Goal: Task Accomplishment & Management: Use online tool/utility

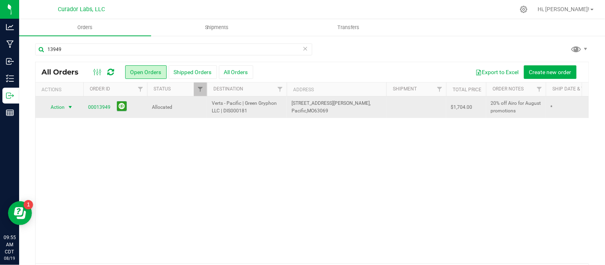
click at [71, 109] on span "select" at bounding box center [70, 107] width 6 height 6
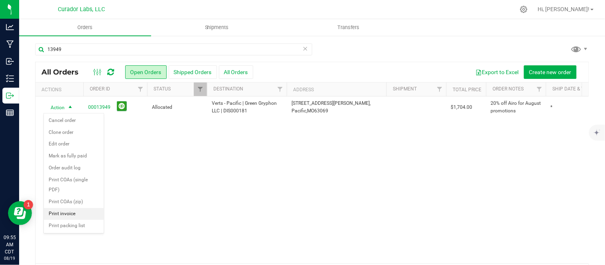
click at [80, 215] on li "Print invoice" at bounding box center [74, 214] width 60 height 12
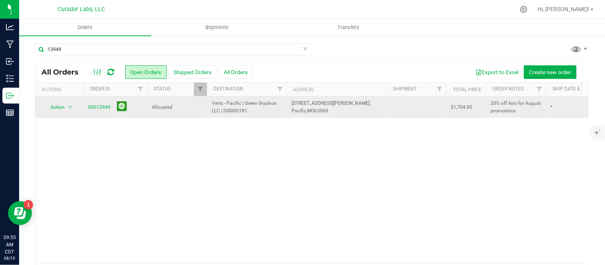
click at [58, 101] on td "Action Action Cancel order Clone order Edit order Mark as fully paid Order audi…" at bounding box center [60, 108] width 48 height 22
click at [57, 105] on span "Action" at bounding box center [54, 107] width 22 height 11
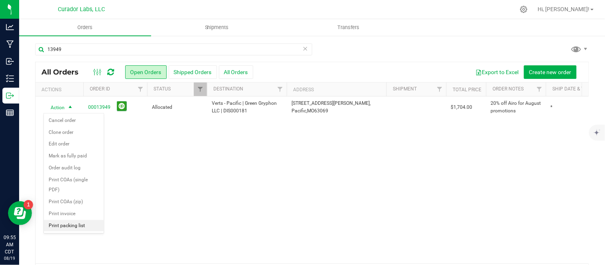
click at [73, 223] on li "Print packing list" at bounding box center [74, 226] width 60 height 12
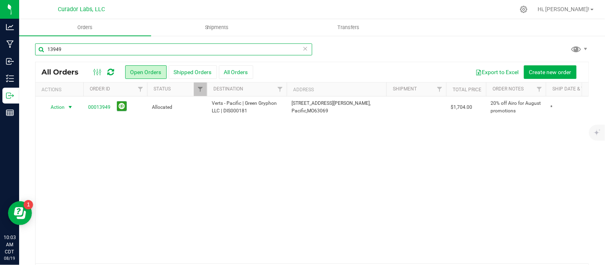
click at [105, 50] on input "13949" at bounding box center [173, 49] width 277 height 12
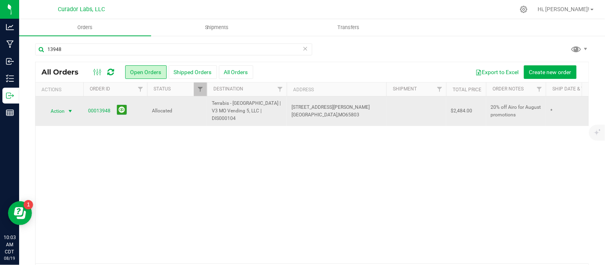
click at [63, 108] on span "Action" at bounding box center [54, 111] width 22 height 11
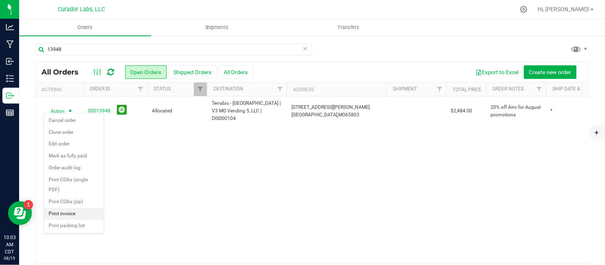
click at [72, 214] on li "Print invoice" at bounding box center [74, 214] width 60 height 12
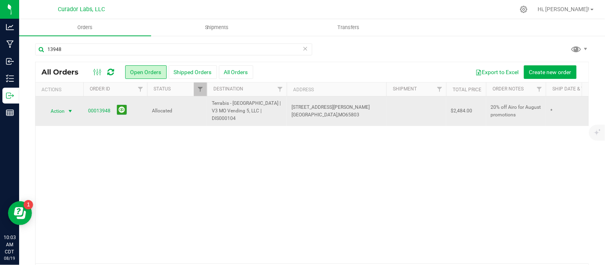
click at [72, 109] on span "select" at bounding box center [70, 111] width 6 height 6
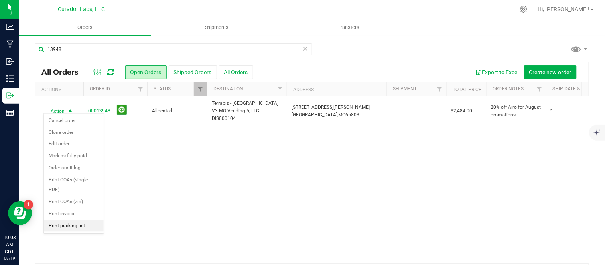
click at [72, 226] on li "Print packing list" at bounding box center [74, 226] width 60 height 12
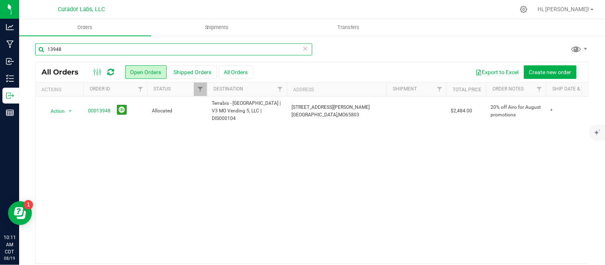
click at [90, 52] on input "13948" at bounding box center [173, 49] width 277 height 12
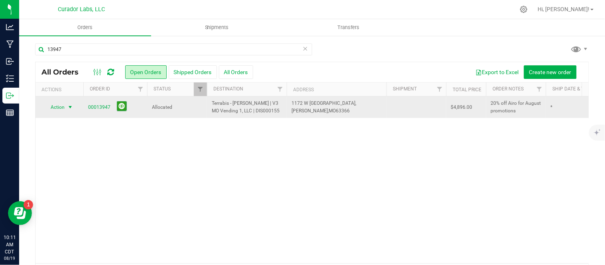
click at [64, 107] on span "Action" at bounding box center [54, 107] width 22 height 11
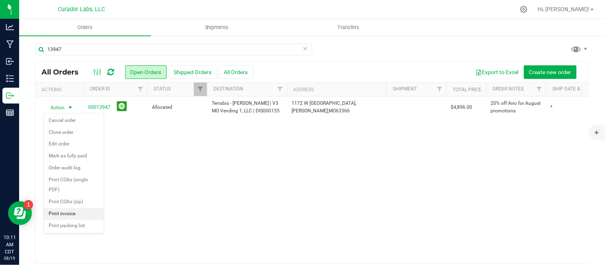
click at [81, 214] on li "Print invoice" at bounding box center [74, 214] width 60 height 12
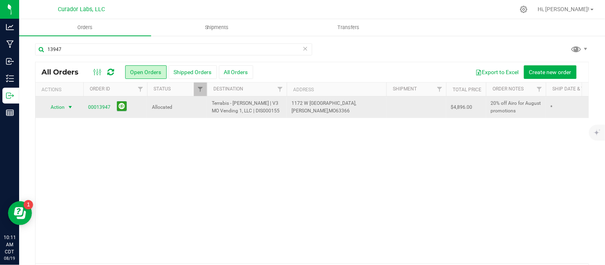
click at [69, 104] on span "select" at bounding box center [70, 107] width 6 height 6
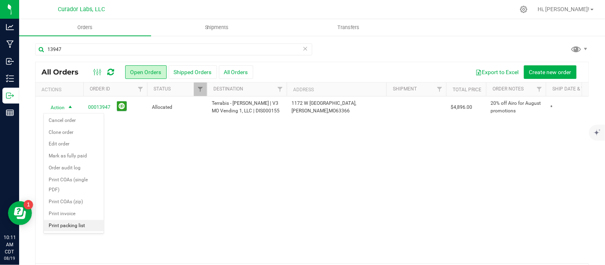
click at [73, 229] on li "Print packing list" at bounding box center [74, 226] width 60 height 12
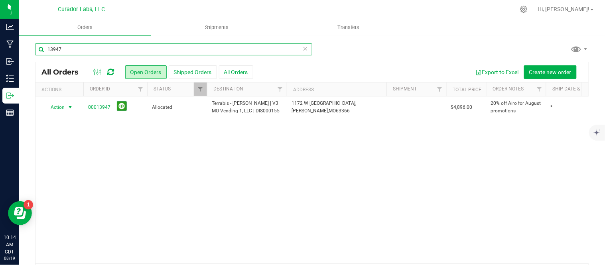
click at [75, 51] on input "13947" at bounding box center [173, 49] width 277 height 12
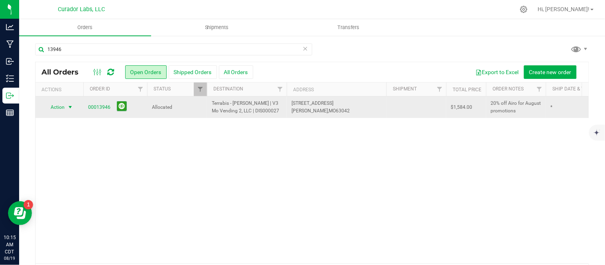
click at [74, 107] on span "select" at bounding box center [70, 107] width 10 height 11
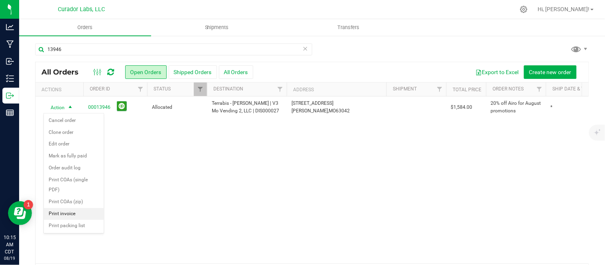
click at [69, 215] on li "Print invoice" at bounding box center [74, 214] width 60 height 12
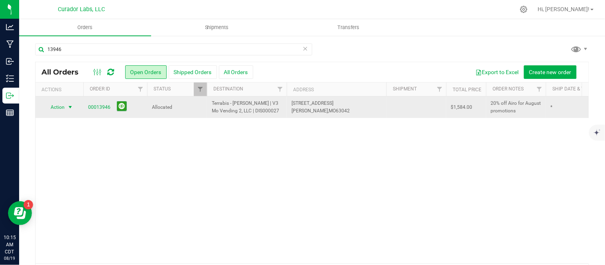
click at [52, 104] on span "Action" at bounding box center [54, 107] width 22 height 11
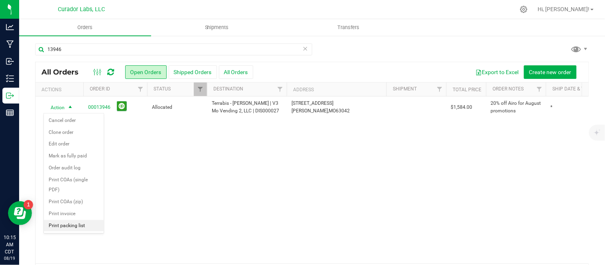
click at [74, 227] on li "Print packing list" at bounding box center [74, 226] width 60 height 12
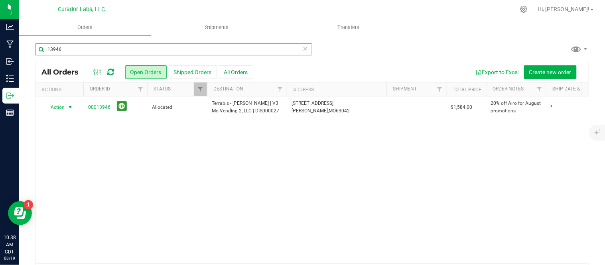
click at [73, 52] on input "13946" at bounding box center [173, 49] width 277 height 12
type input "13944"
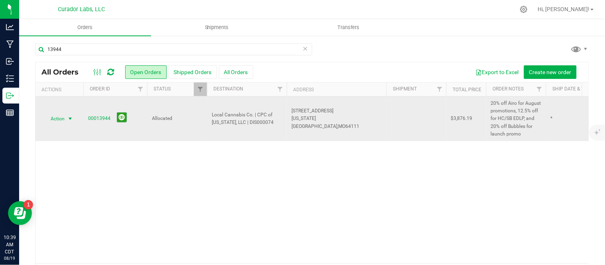
click at [66, 124] on span "select" at bounding box center [70, 118] width 10 height 11
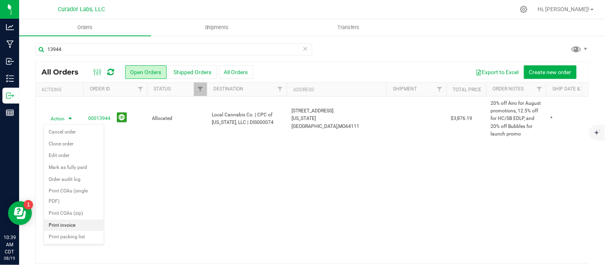
click at [85, 223] on li "Print invoice" at bounding box center [74, 226] width 60 height 12
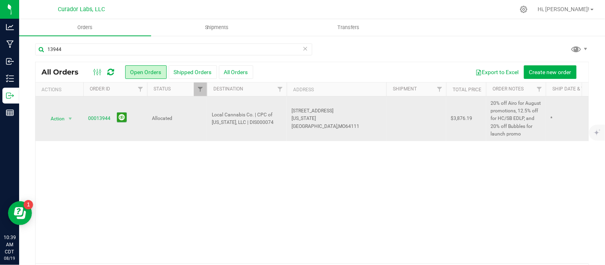
click at [60, 110] on td "Action Action Cancel order Clone order Edit order Mark as fully paid Order audi…" at bounding box center [60, 119] width 48 height 45
click at [57, 118] on span "Action" at bounding box center [54, 118] width 22 height 11
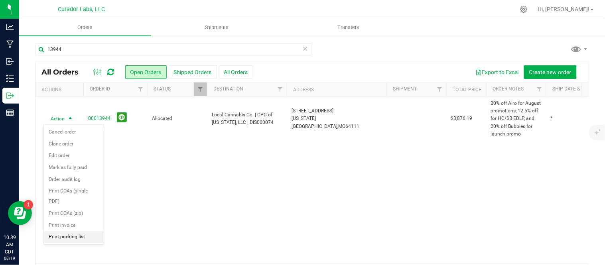
click at [73, 239] on li "Print packing list" at bounding box center [74, 237] width 60 height 12
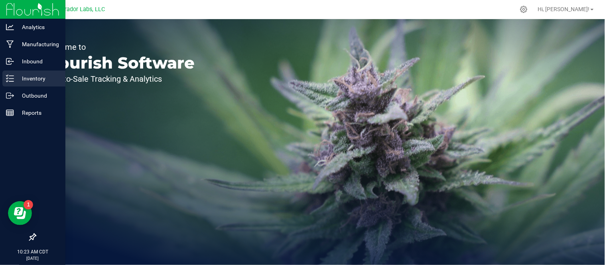
click at [55, 82] on p "Inventory" at bounding box center [38, 79] width 48 height 10
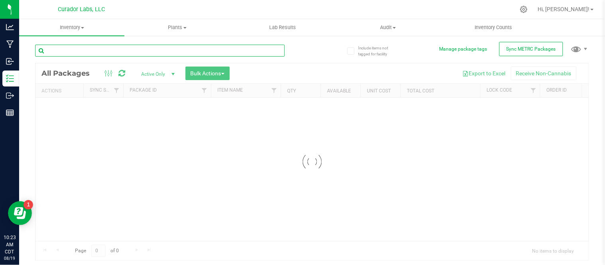
click at [109, 52] on input "text" at bounding box center [160, 51] width 250 height 12
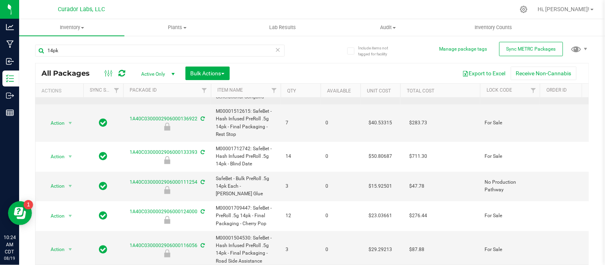
scroll to position [101, 0]
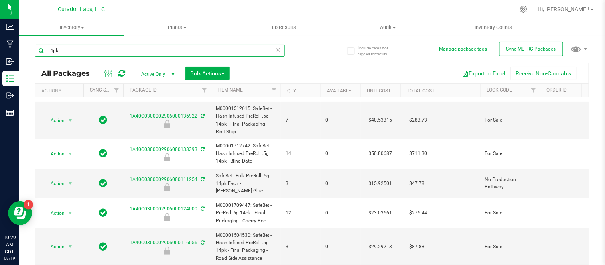
drag, startPoint x: 89, startPoint y: 51, endPoint x: 46, endPoint y: 50, distance: 42.7
click at [46, 50] on input "14pk" at bounding box center [160, 51] width 250 height 12
type input "caribb"
